Goal: Task Accomplishment & Management: Use online tool/utility

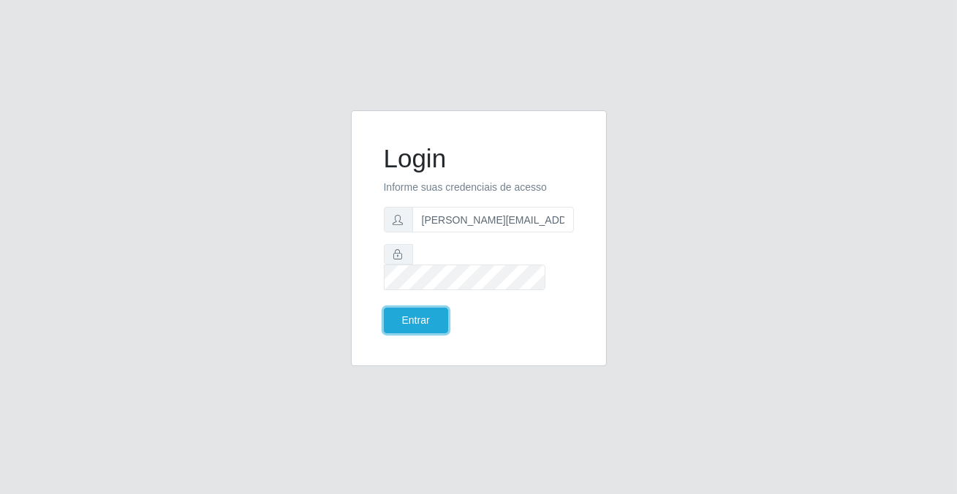
click at [412, 310] on button "Entrar" at bounding box center [416, 321] width 64 height 26
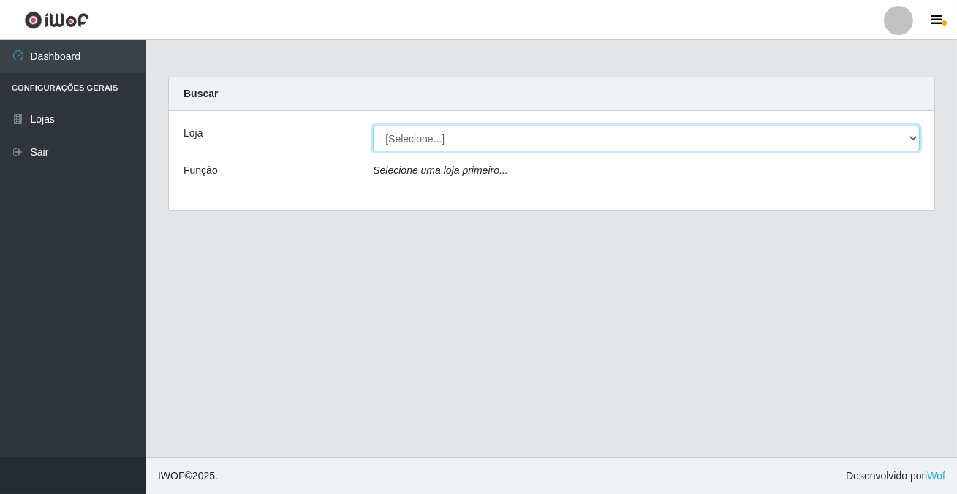
click at [541, 130] on select "[Selecione...] Rede Potiguar 2 - Macaíba" at bounding box center [646, 139] width 547 height 26
select select "101"
click at [373, 126] on select "[Selecione...] Rede Potiguar 2 - Macaíba" at bounding box center [646, 139] width 547 height 26
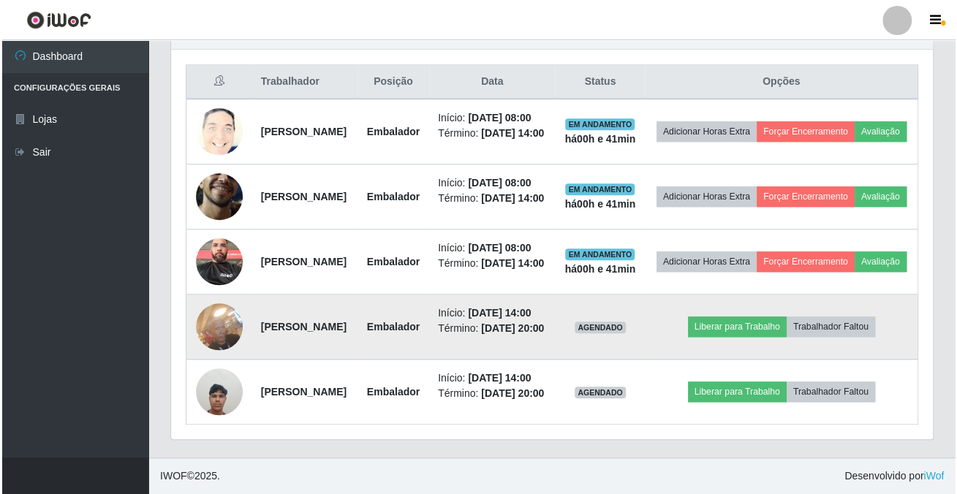
scroll to position [472, 0]
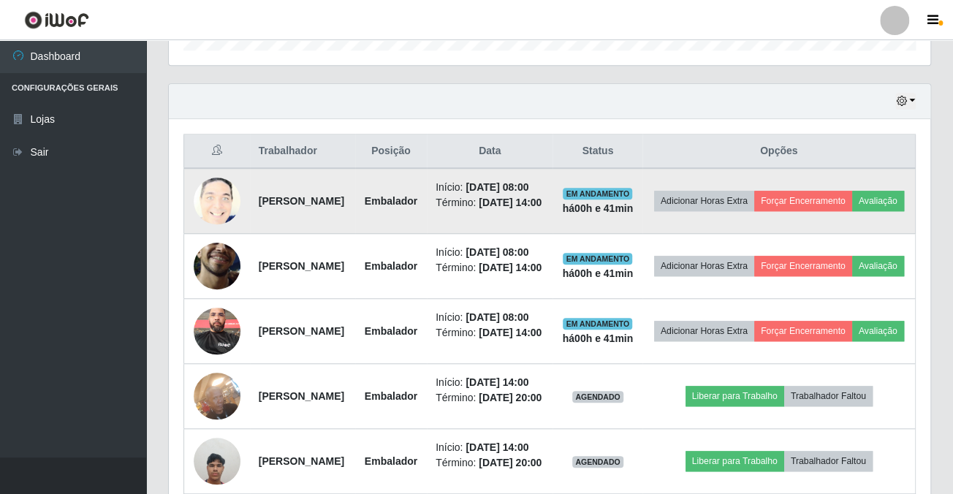
click at [203, 201] on img at bounding box center [217, 202] width 47 height 58
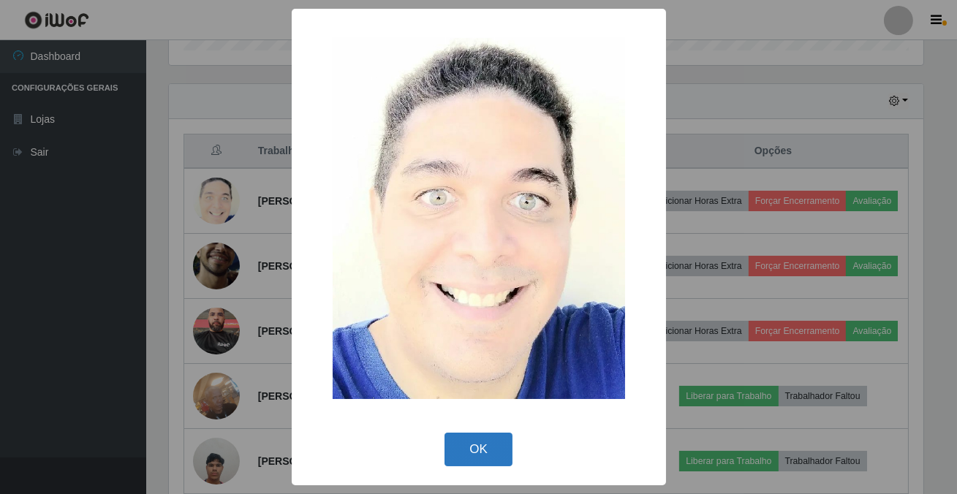
click at [485, 448] on button "OK" at bounding box center [479, 450] width 68 height 34
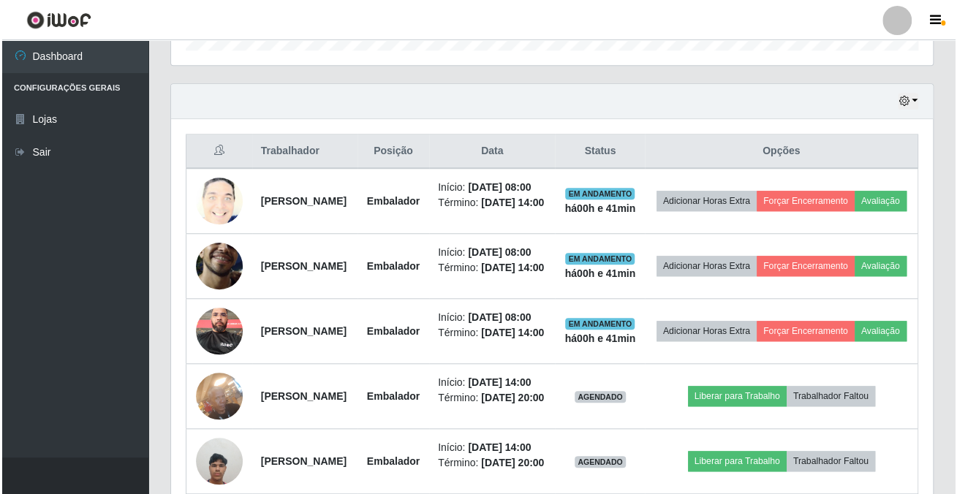
scroll to position [605, 0]
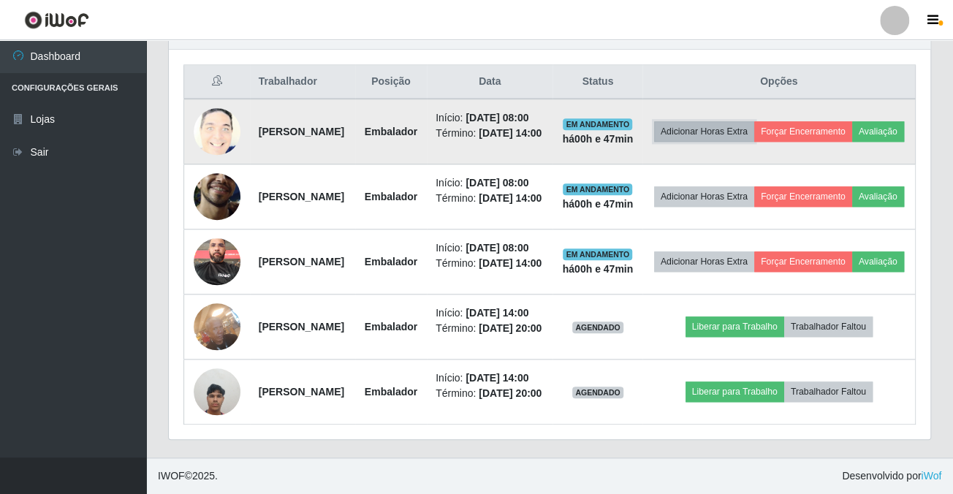
click at [755, 121] on button "Adicionar Horas Extra" at bounding box center [704, 131] width 100 height 20
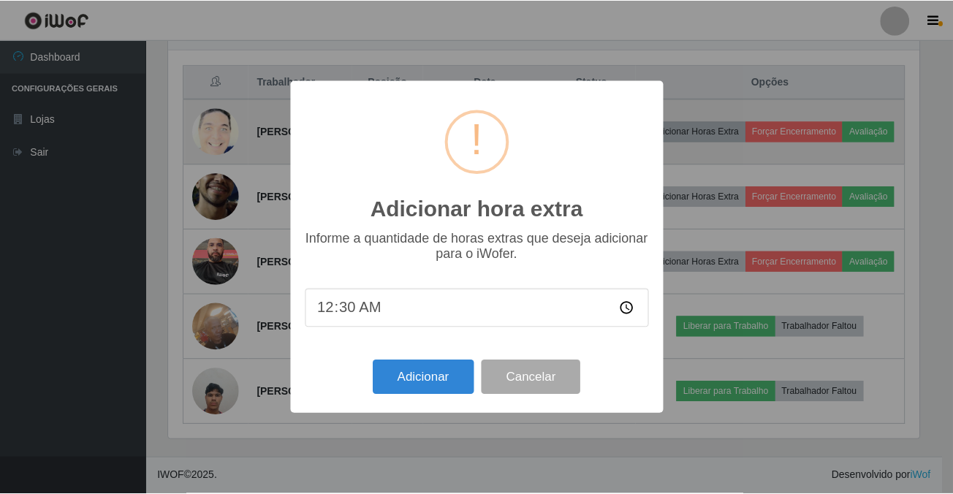
scroll to position [303, 754]
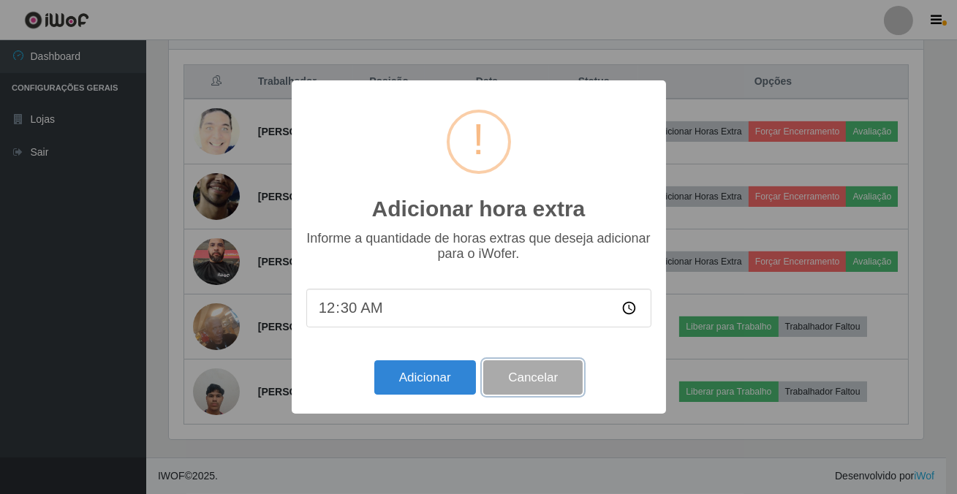
drag, startPoint x: 524, startPoint y: 372, endPoint x: 534, endPoint y: 352, distance: 22.6
click at [527, 366] on button "Cancelar" at bounding box center [532, 377] width 99 height 34
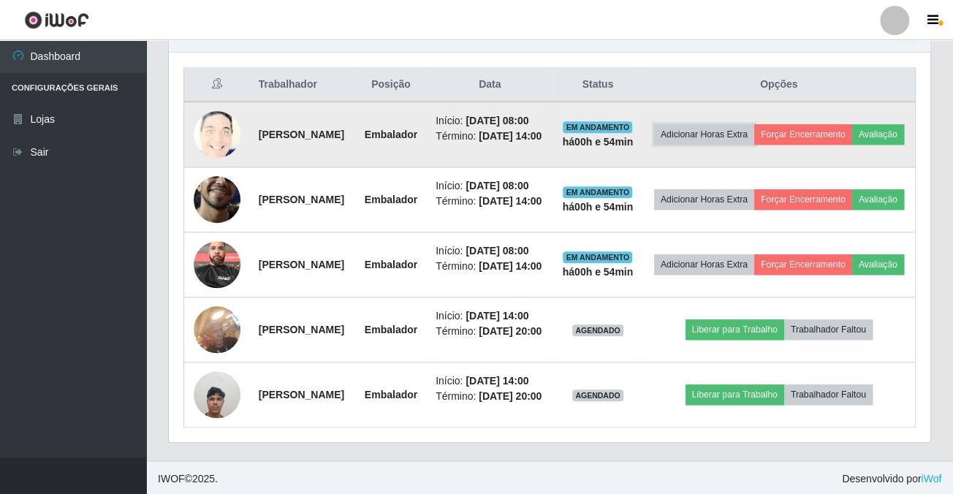
scroll to position [406, 0]
